Goal: Information Seeking & Learning: Check status

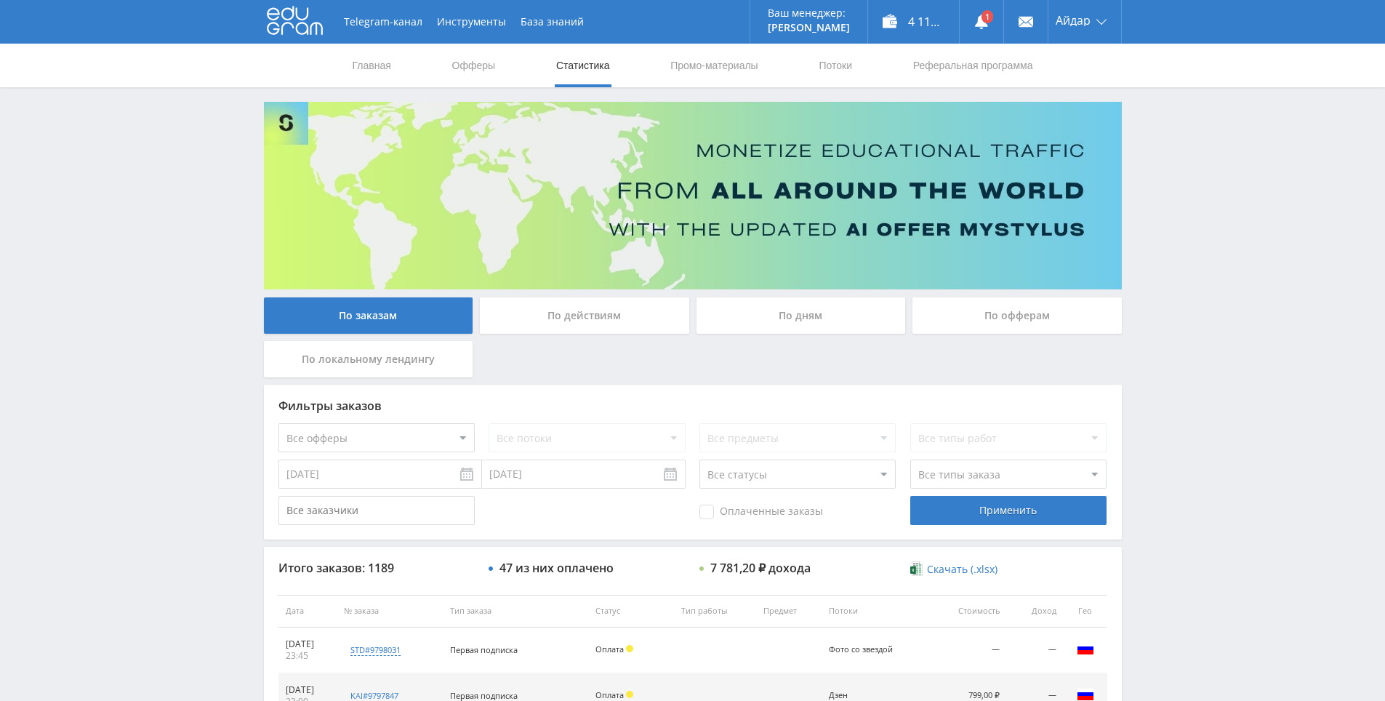
click at [1153, 294] on div "Telegram-канал Инструменты База знаний Ваш менеджер: [PERSON_NAME] Online @edug…" at bounding box center [692, 610] width 1385 height 1221
click at [986, 15] on link at bounding box center [982, 22] width 44 height 44
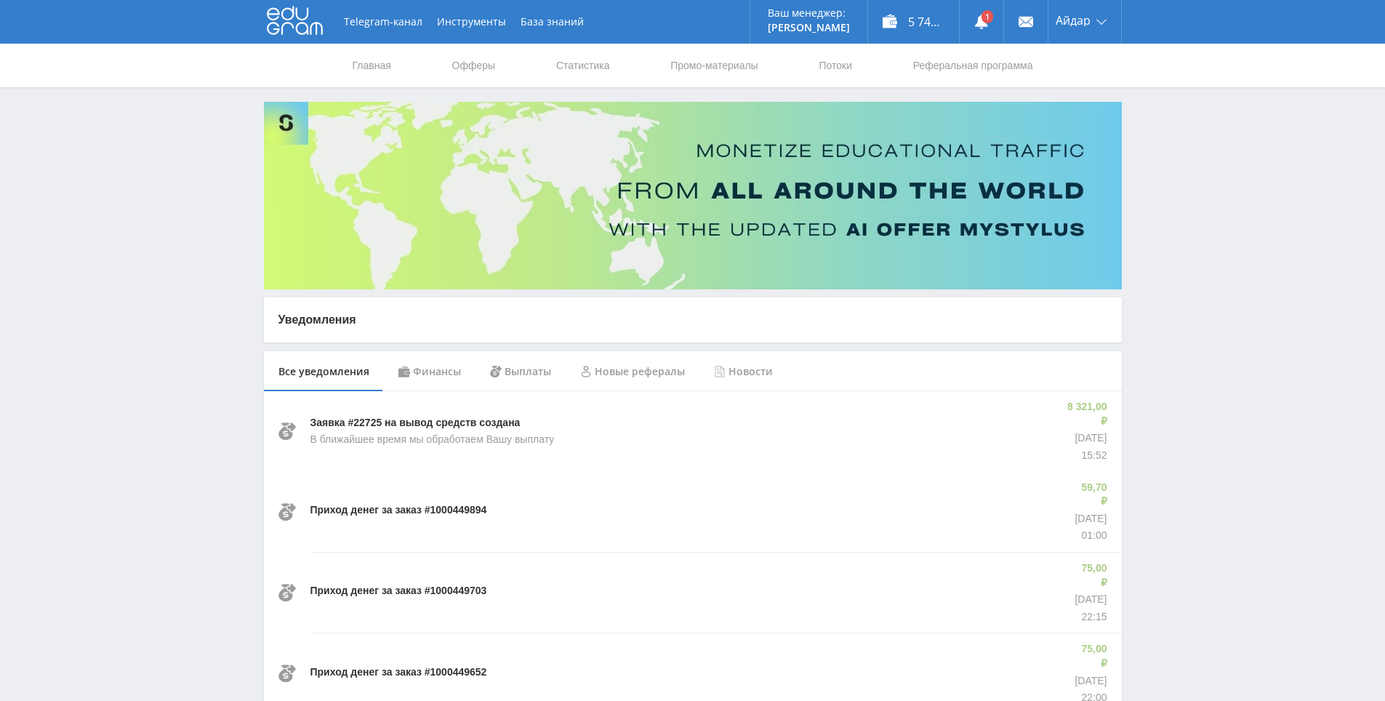
drag, startPoint x: 1192, startPoint y: 394, endPoint x: 1187, endPoint y: 380, distance: 15.2
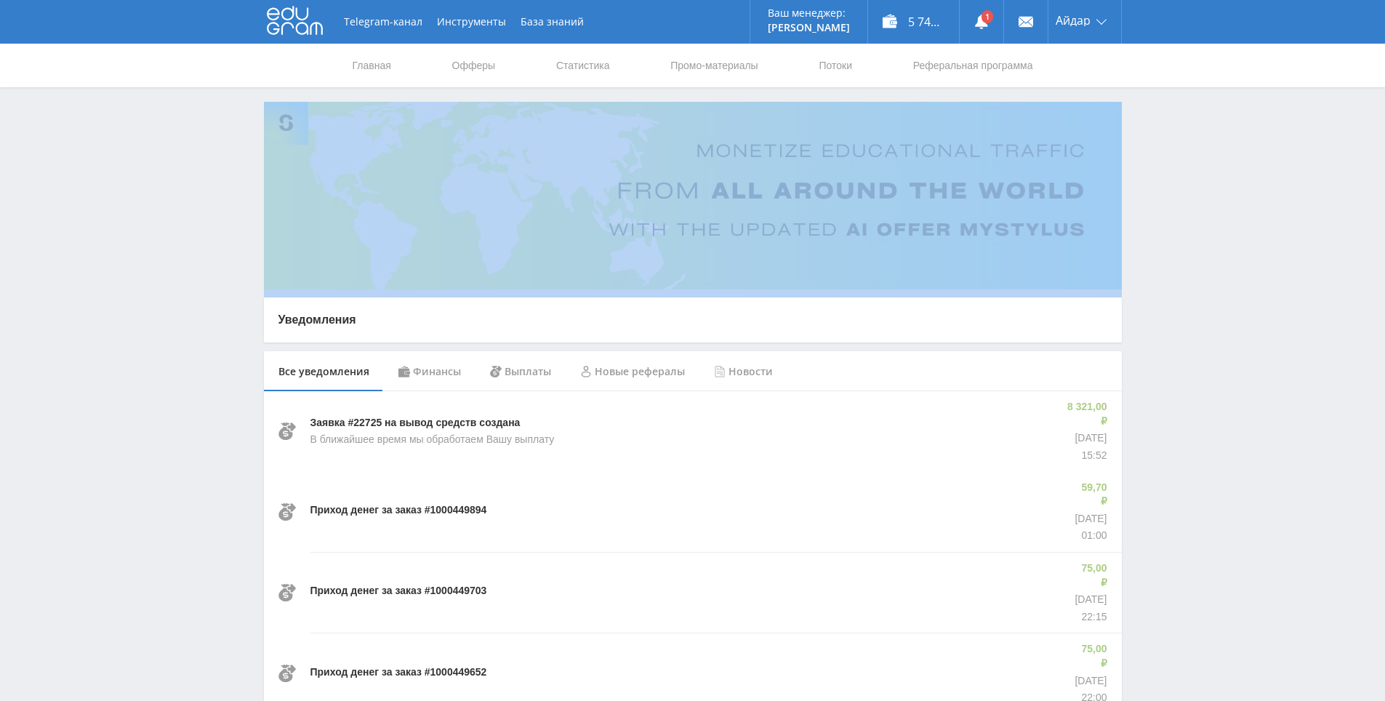
drag, startPoint x: 1169, startPoint y: 272, endPoint x: 1161, endPoint y: 228, distance: 45.1
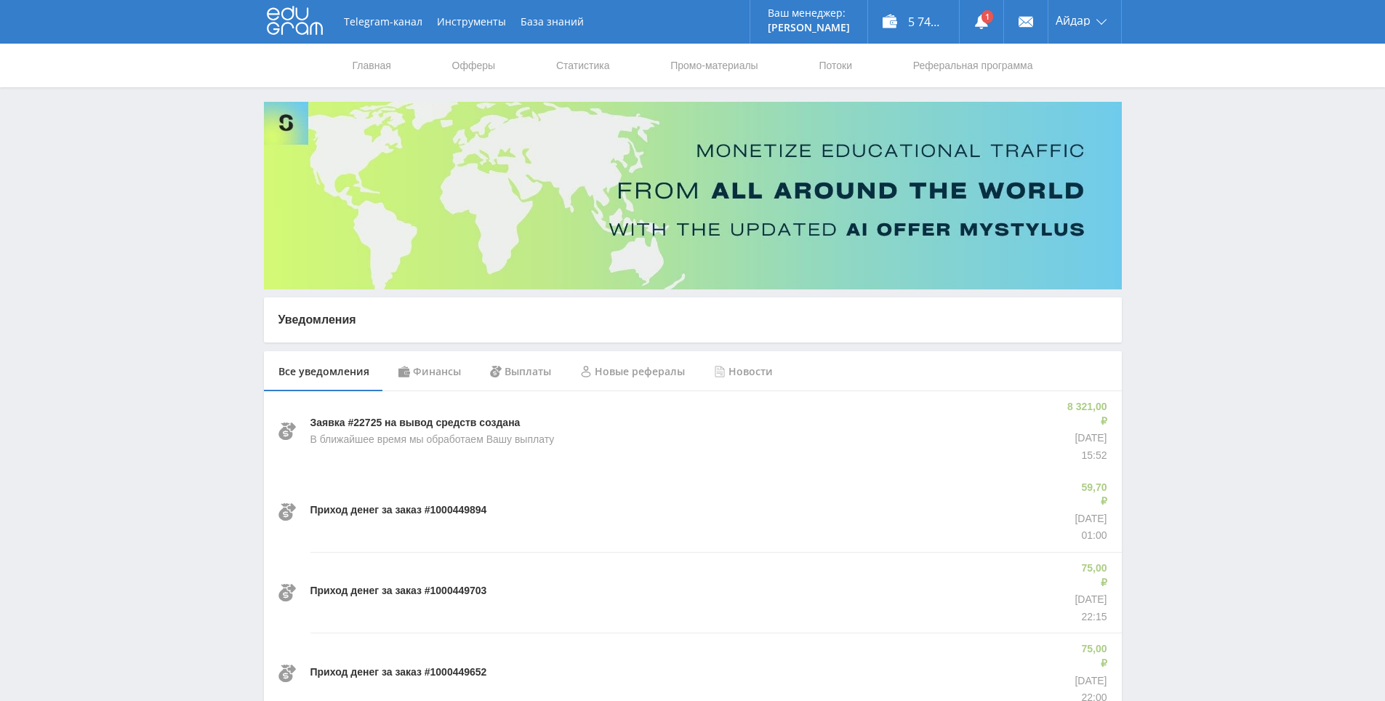
drag, startPoint x: 1156, startPoint y: 206, endPoint x: 1149, endPoint y: 175, distance: 31.4
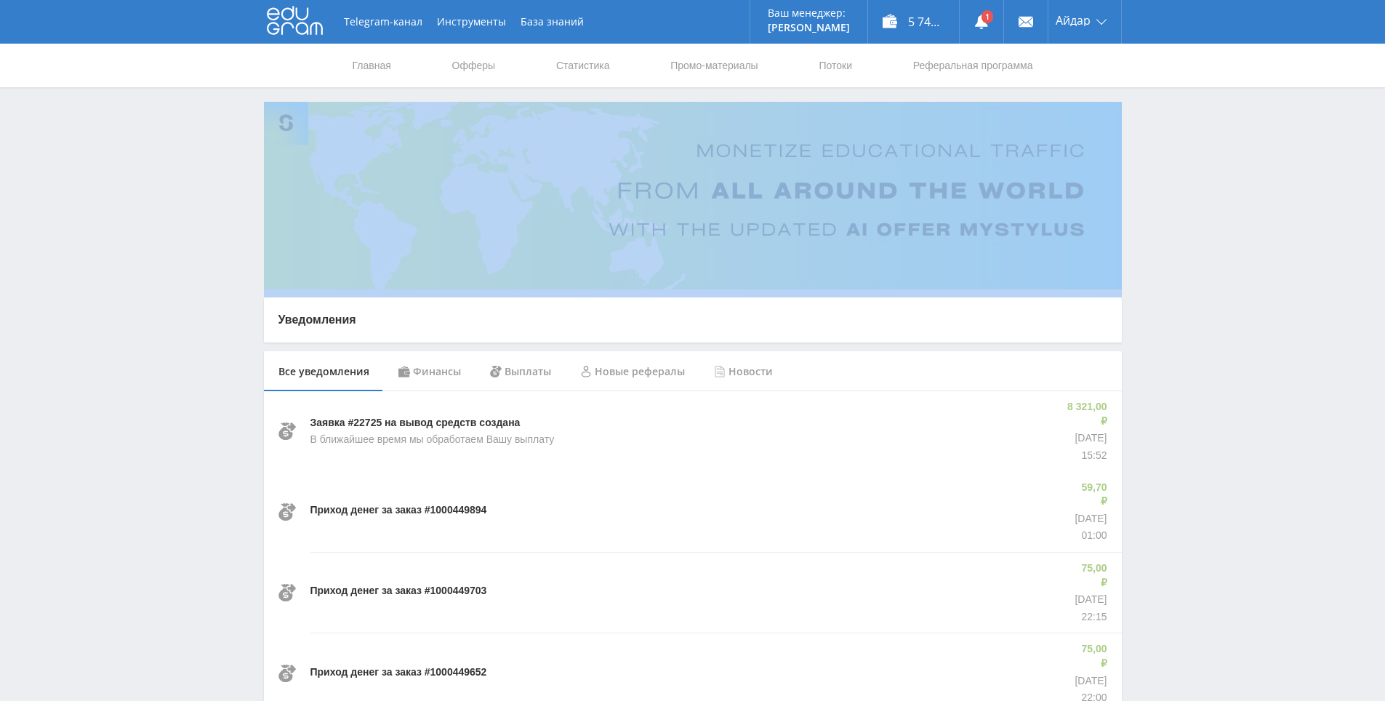
drag, startPoint x: 1149, startPoint y: 174, endPoint x: 1134, endPoint y: 151, distance: 27.8
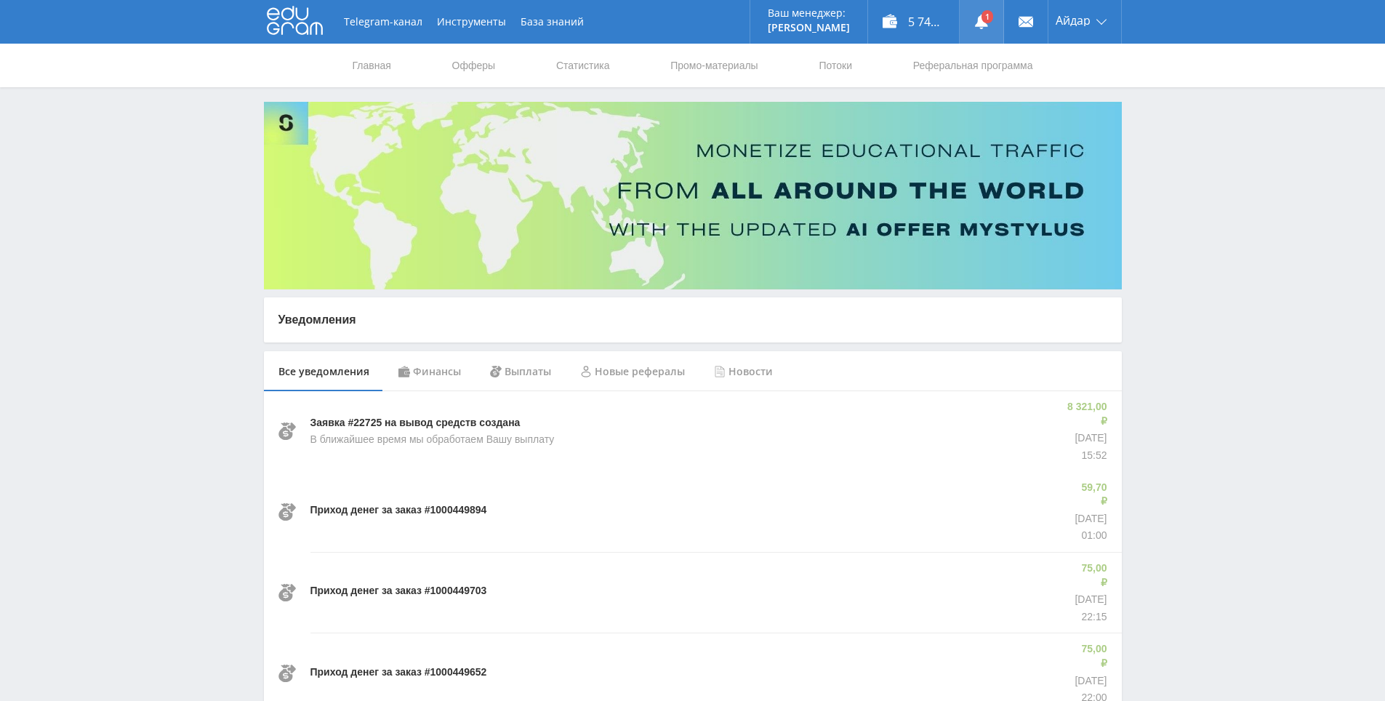
click at [986, 17] on link at bounding box center [982, 22] width 44 height 44
click at [564, 71] on link "Статистика" at bounding box center [583, 66] width 57 height 44
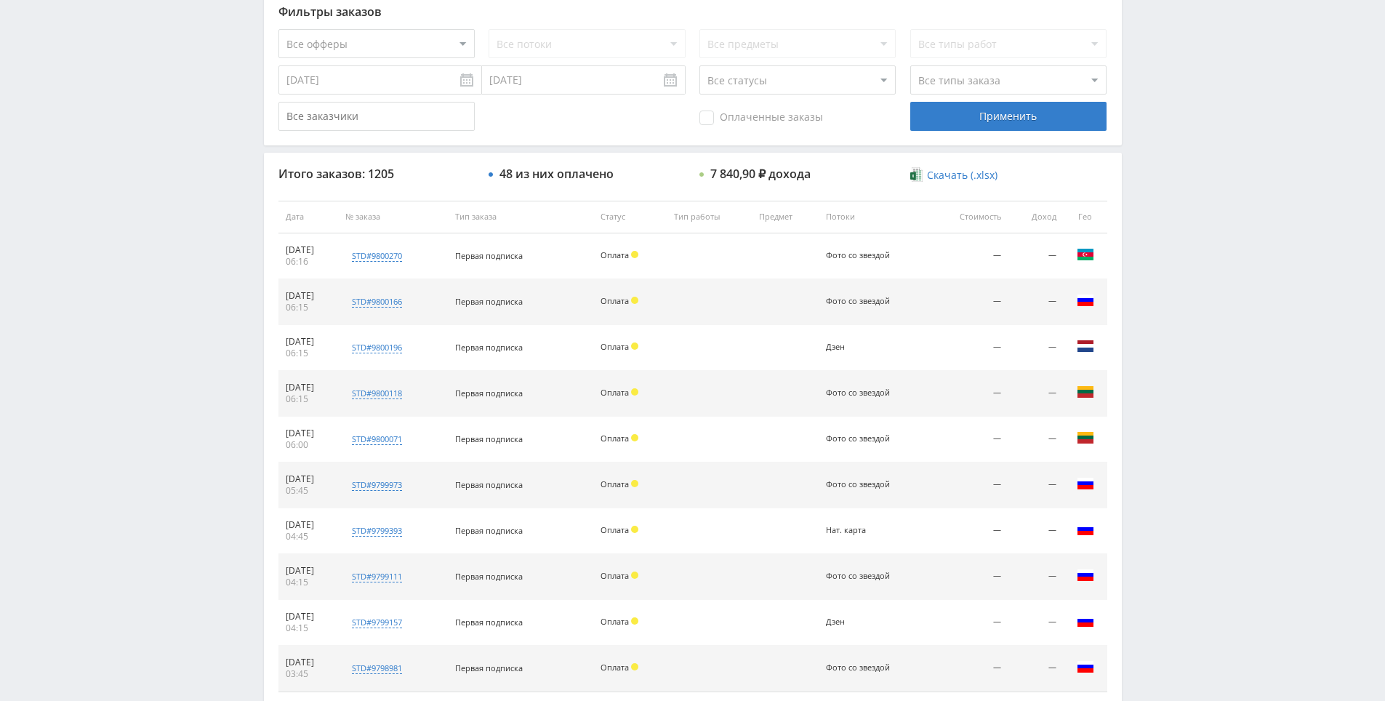
drag, startPoint x: 1228, startPoint y: 433, endPoint x: 1201, endPoint y: 534, distance: 104.6
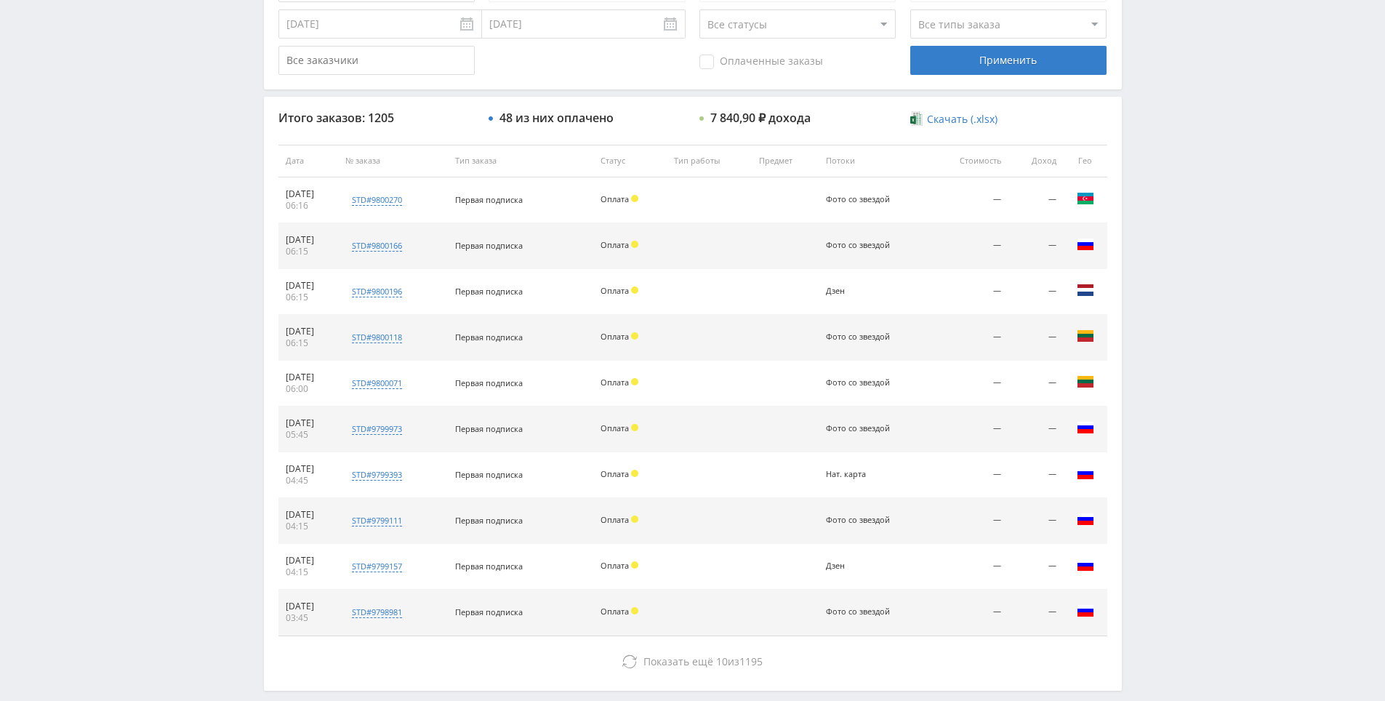
drag, startPoint x: 1154, startPoint y: 389, endPoint x: 1154, endPoint y: 348, distance: 40.7
click at [1143, 278] on div "Telegram-канал Инструменты База знаний Ваш менеджер: Alex Alex Online @edugram_…" at bounding box center [692, 160] width 1385 height 1221
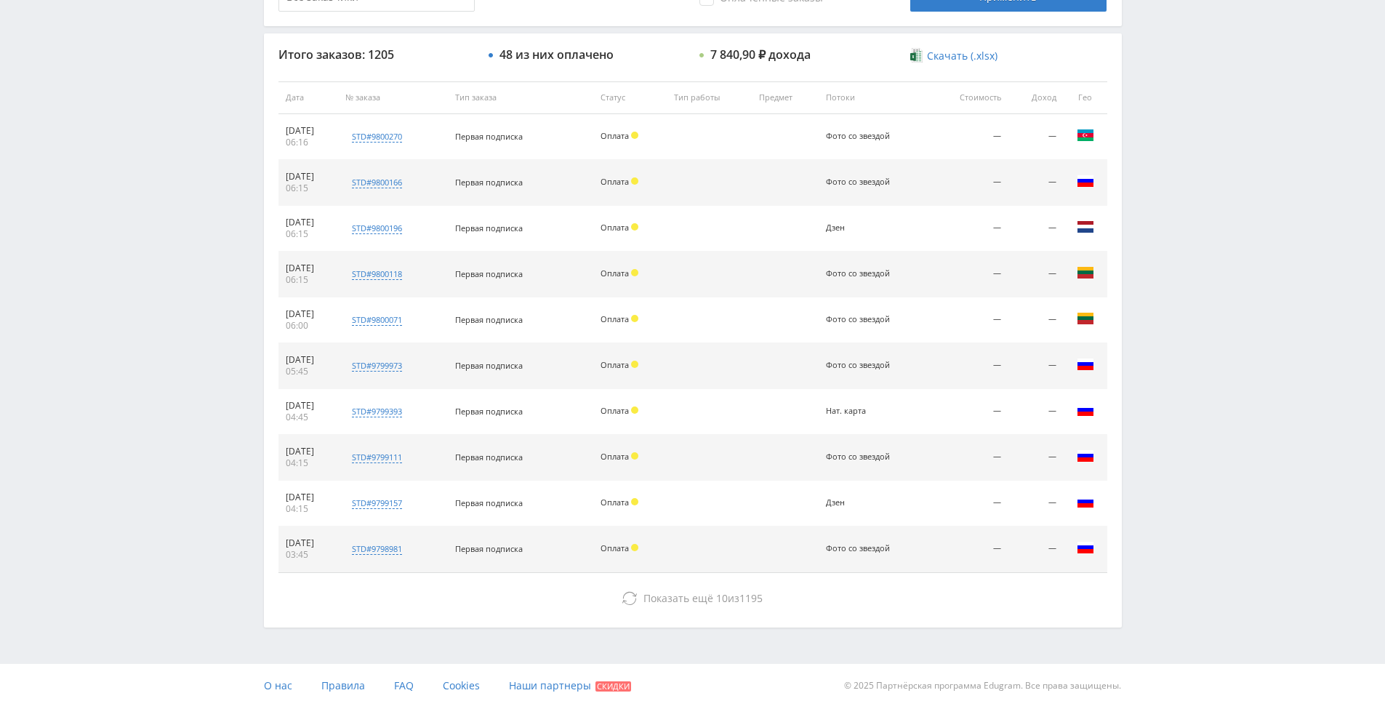
drag, startPoint x: 1143, startPoint y: 409, endPoint x: 1123, endPoint y: 439, distance: 36.7
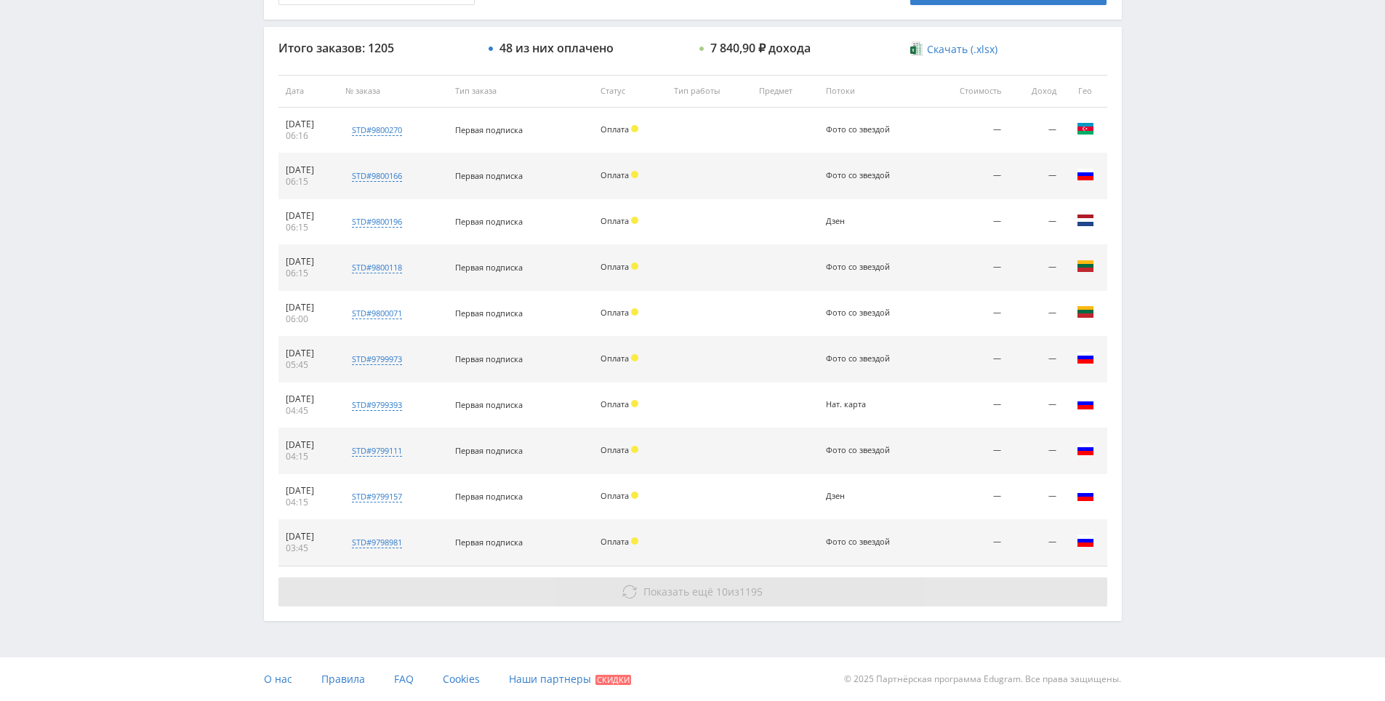
click at [530, 587] on button "Показать ещё 10 из 1195" at bounding box center [692, 591] width 829 height 29
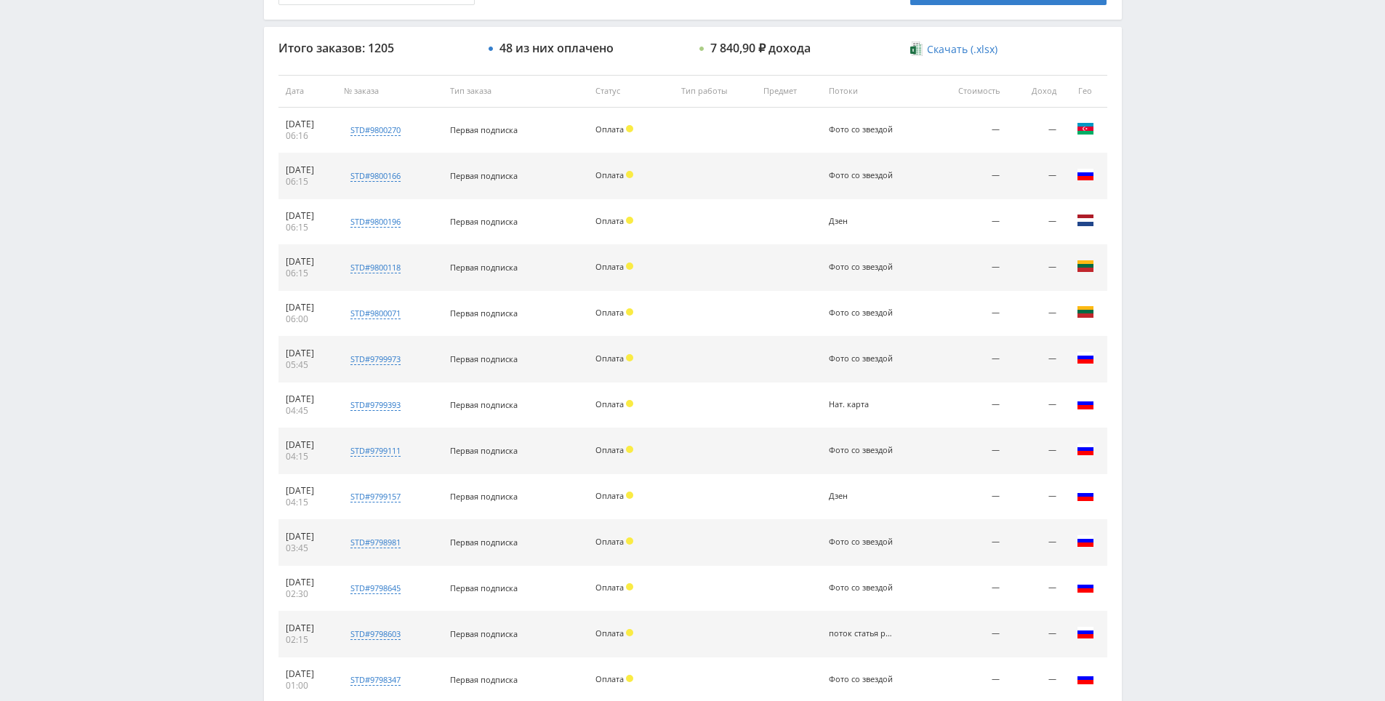
drag, startPoint x: 1171, startPoint y: 476, endPoint x: 1170, endPoint y: 594, distance: 118.5
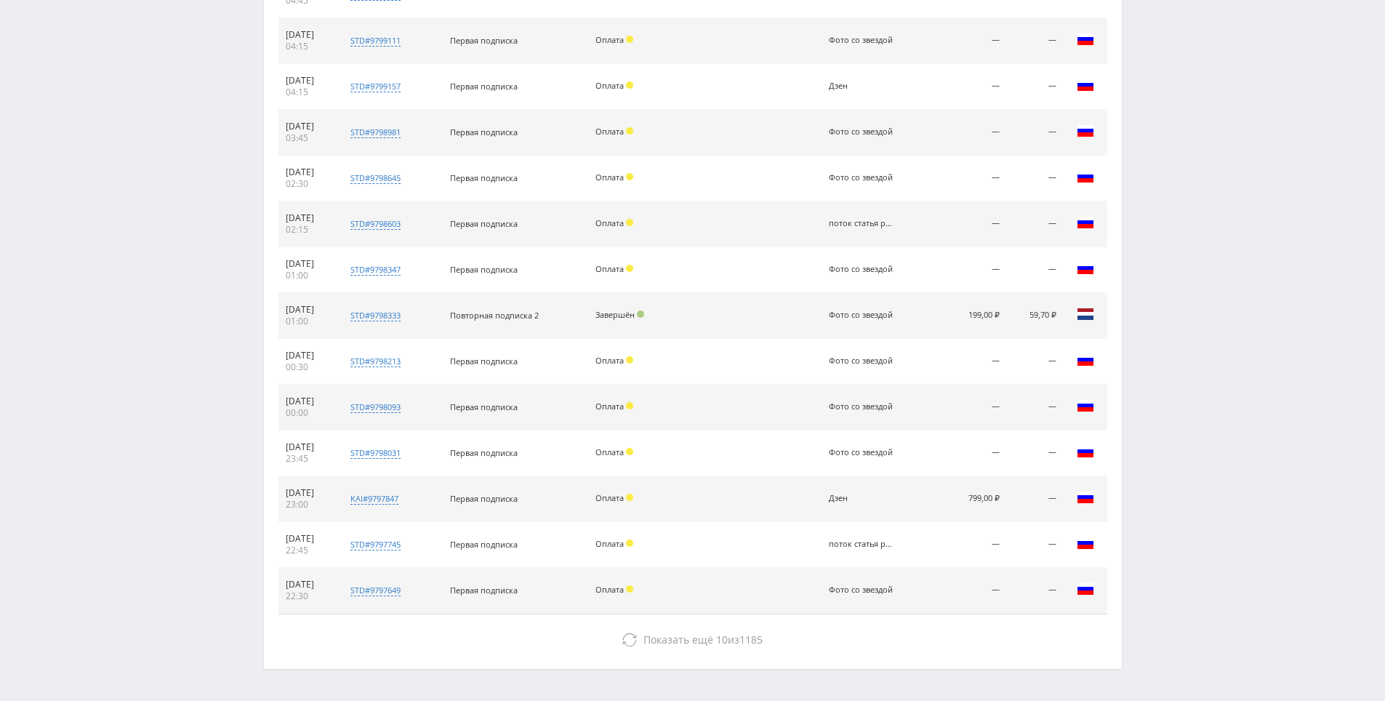
drag, startPoint x: 1166, startPoint y: 575, endPoint x: 1152, endPoint y: 643, distance: 69.0
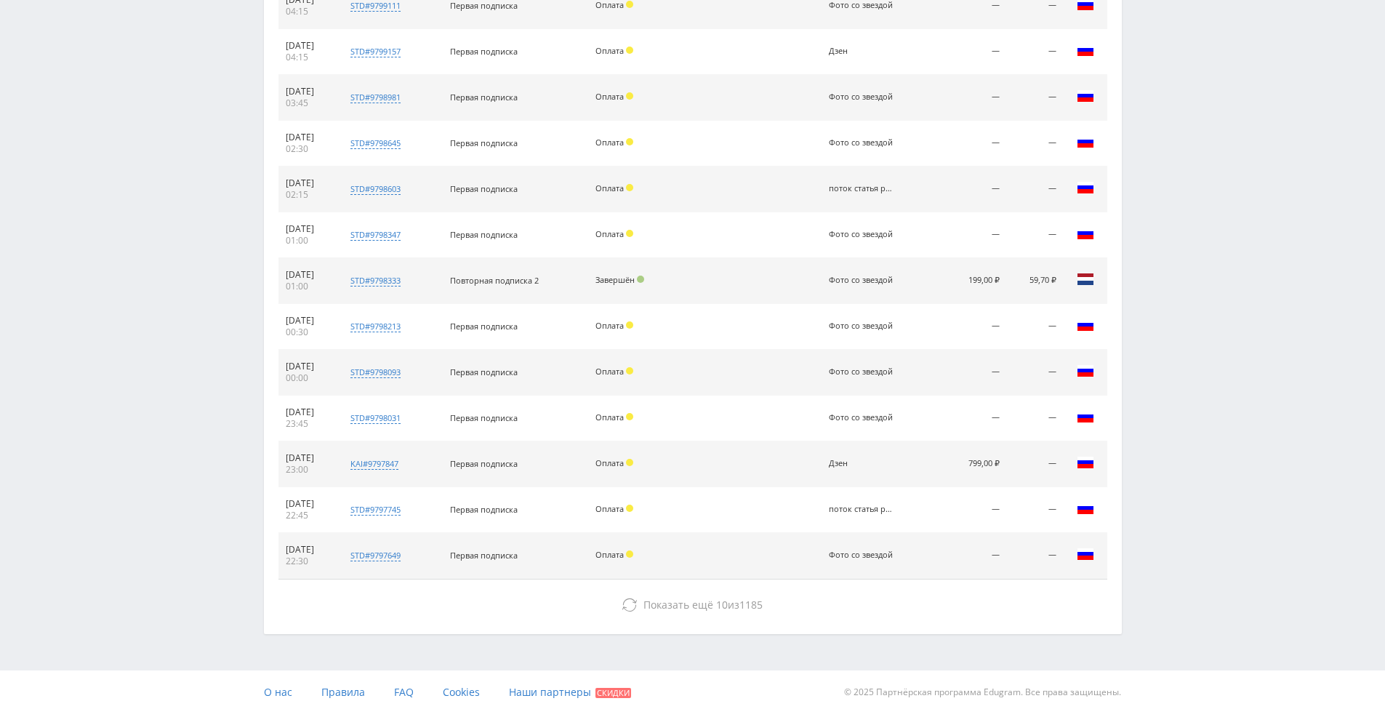
drag, startPoint x: 1147, startPoint y: 609, endPoint x: 1146, endPoint y: 670, distance: 61.1
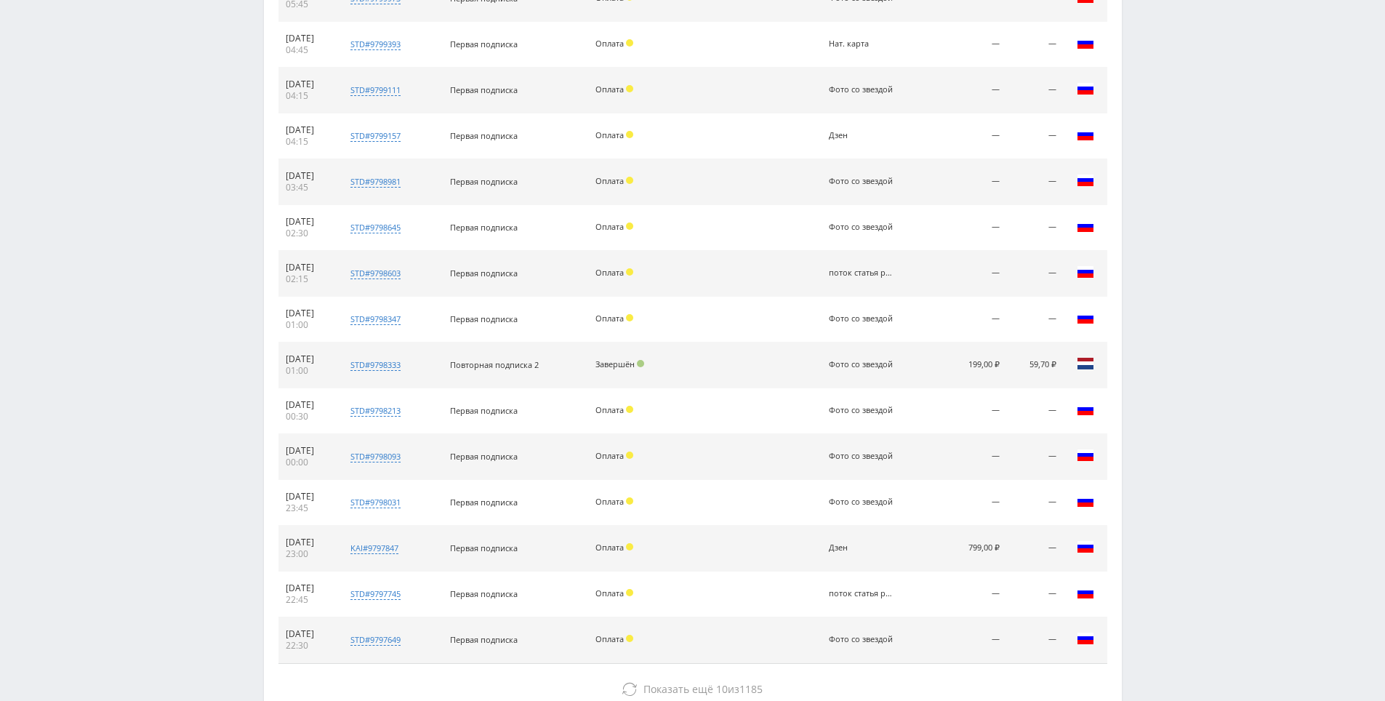
drag, startPoint x: 1144, startPoint y: 651, endPoint x: 1135, endPoint y: 634, distance: 18.9
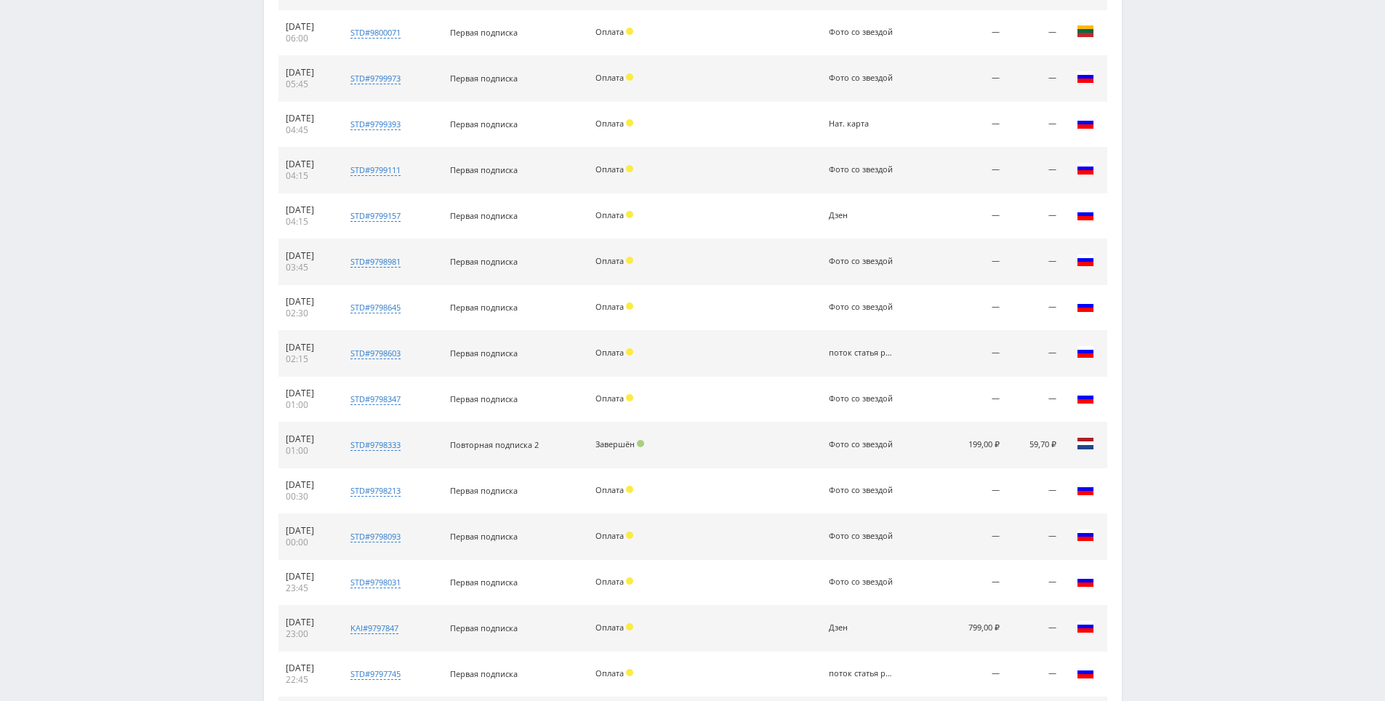
scroll to position [0, 0]
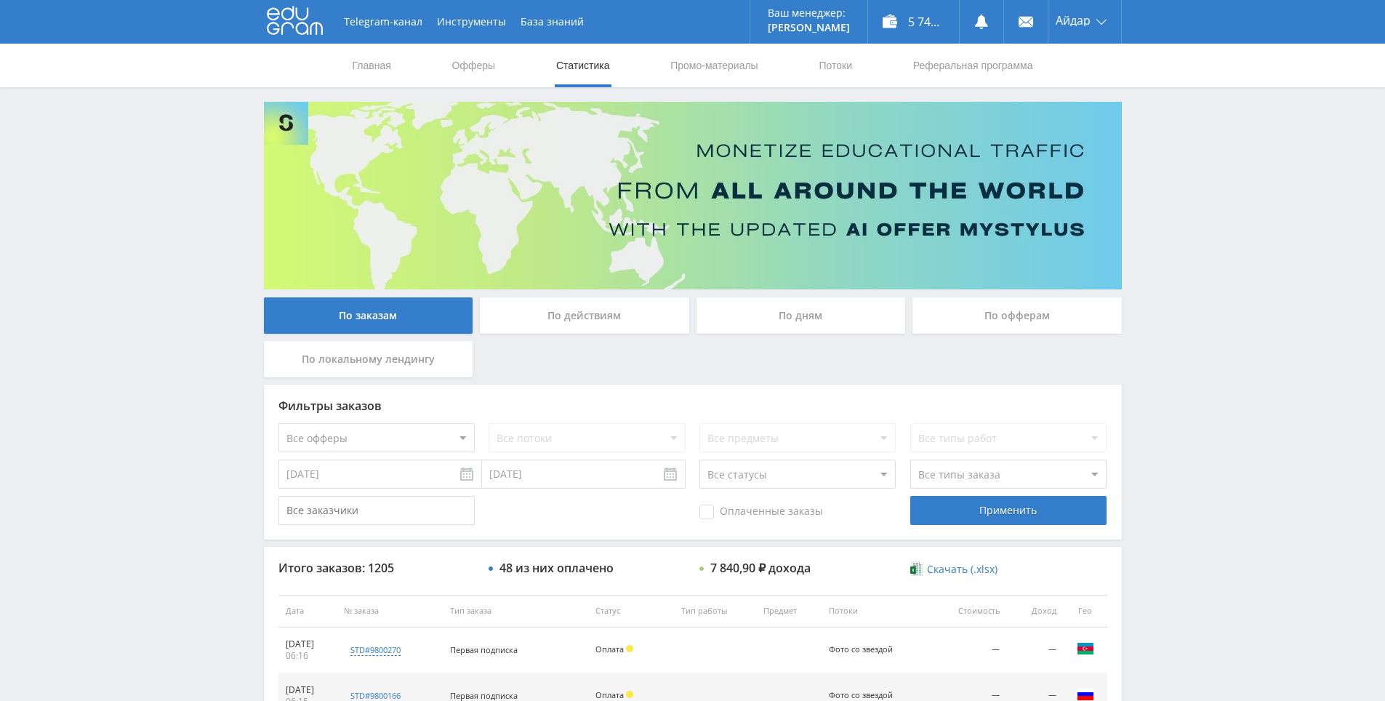
drag, startPoint x: 1147, startPoint y: 558, endPoint x: 1144, endPoint y: 242, distance: 315.6
